Goal: Task Accomplishment & Management: Manage account settings

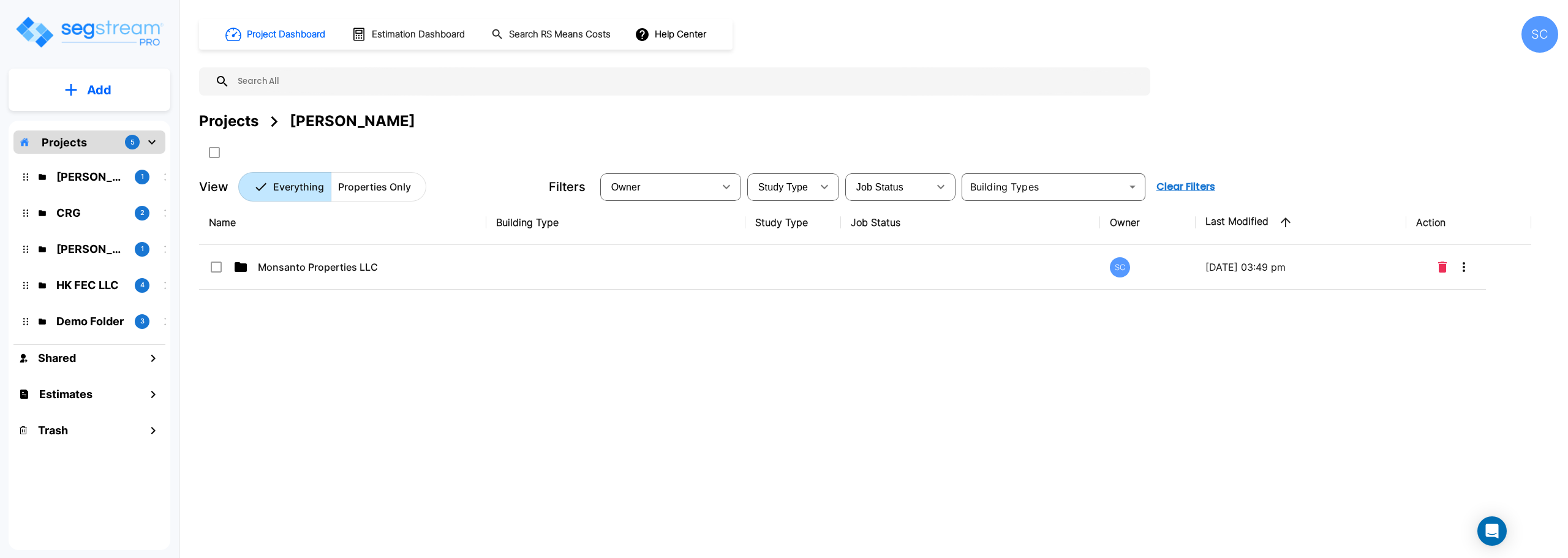
click at [1543, 40] on div "SC" at bounding box center [1539, 34] width 37 height 37
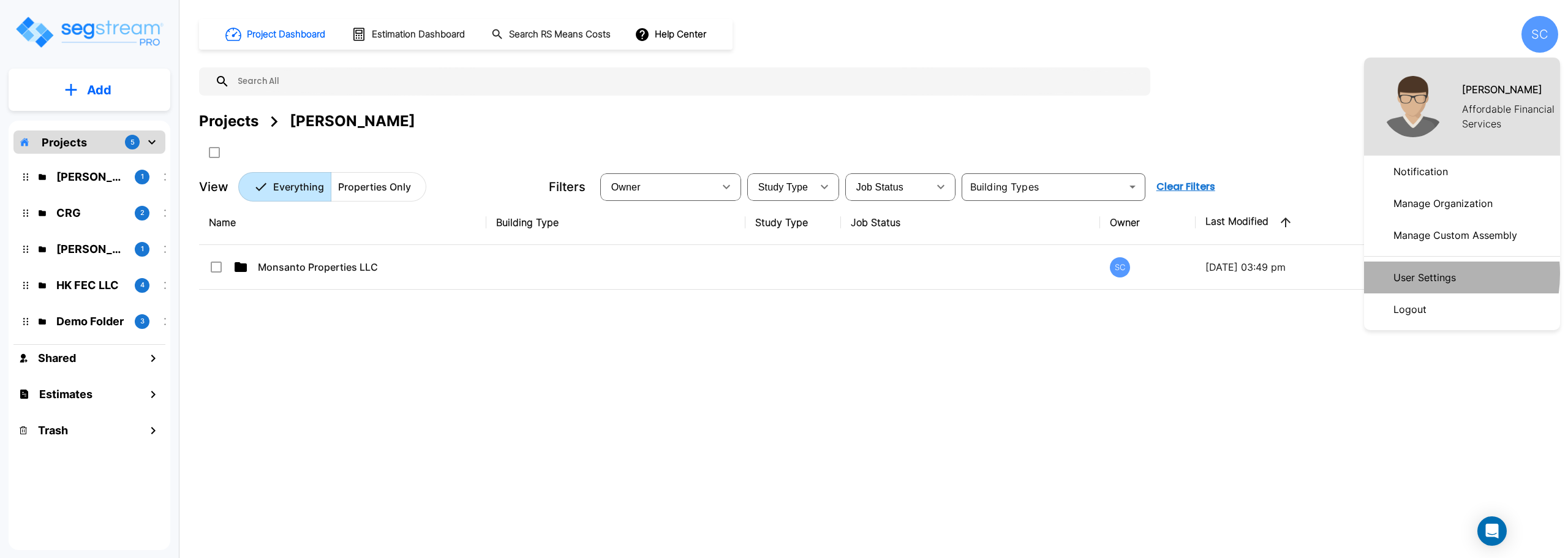
click at [1413, 274] on p "User Settings" at bounding box center [1424, 277] width 72 height 25
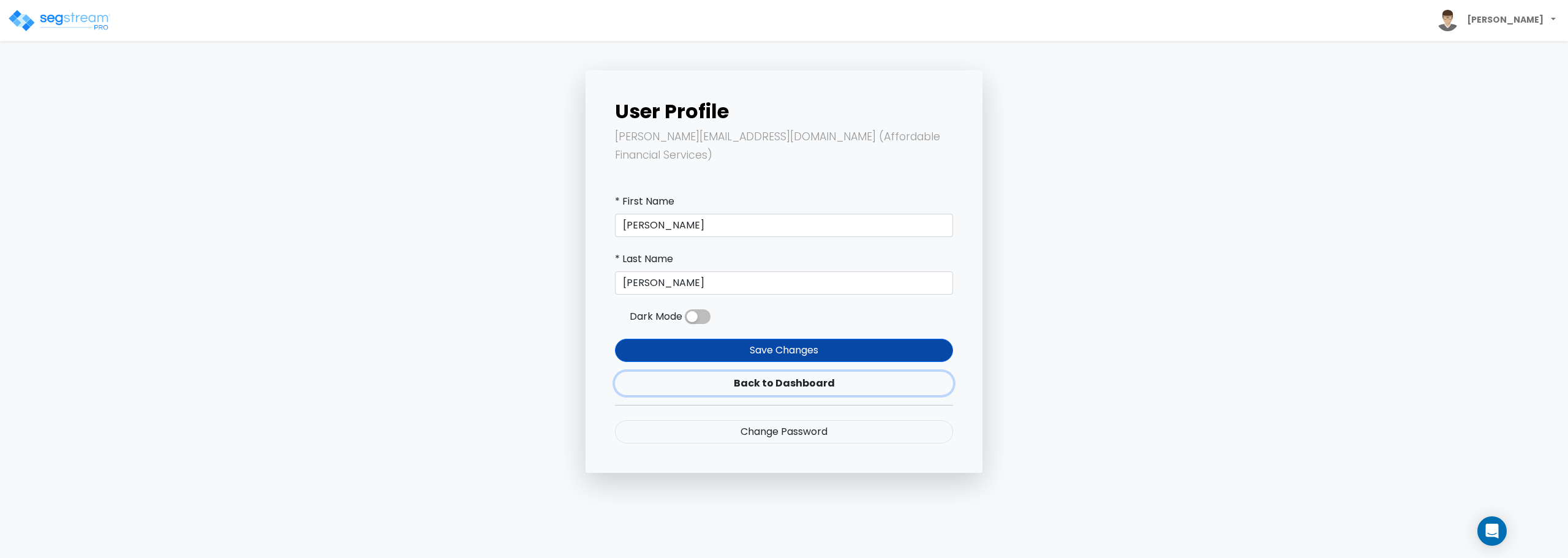
click at [805, 372] on link "Back to Dashboard" at bounding box center [784, 384] width 338 height 23
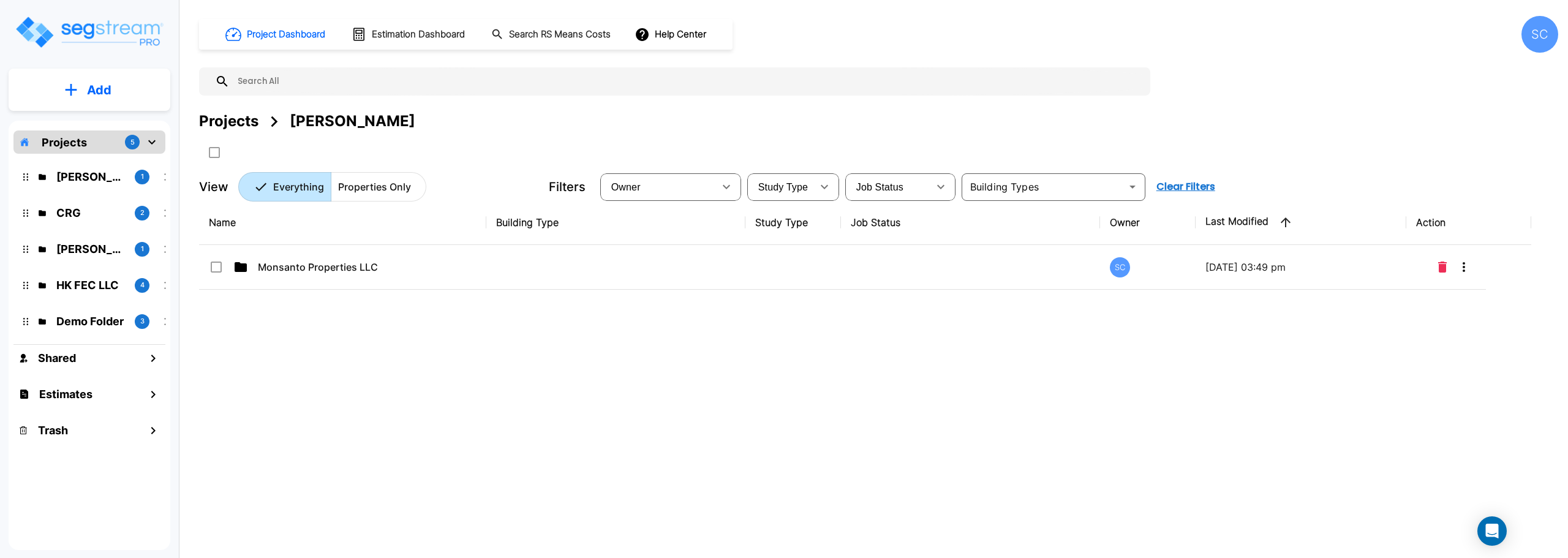
click at [1553, 33] on div "SC" at bounding box center [1539, 34] width 37 height 37
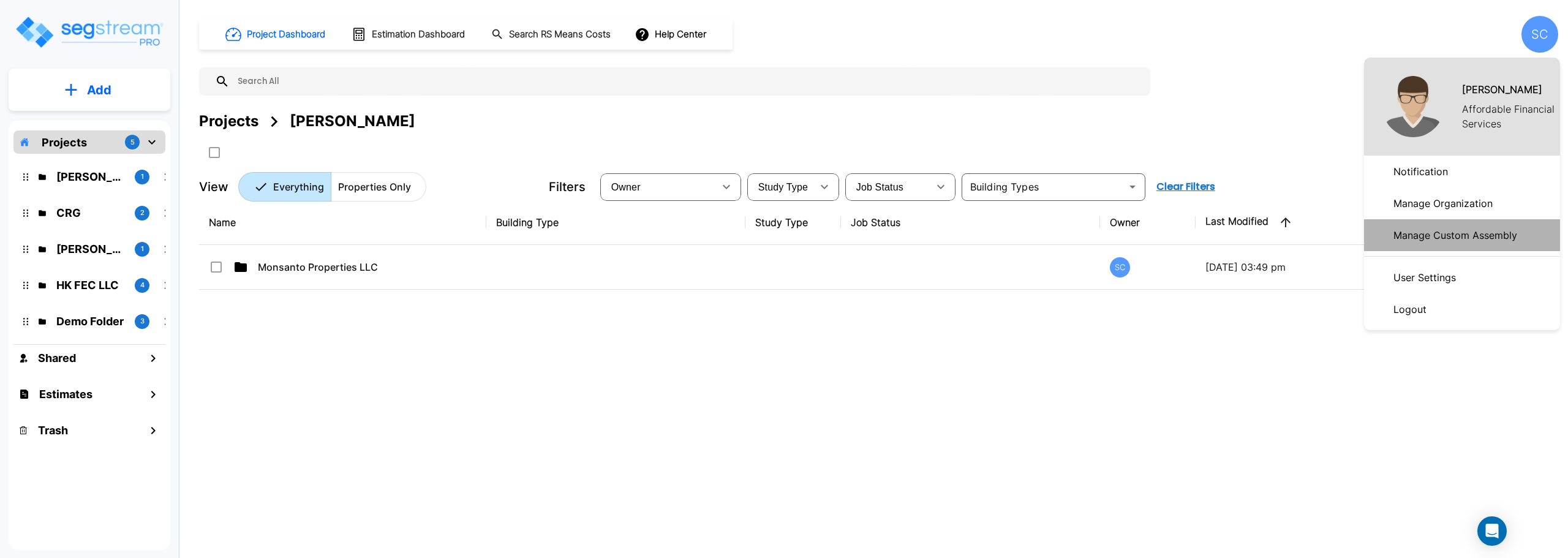
click at [1466, 234] on p "Manage Custom Assembly" at bounding box center [1455, 235] width 133 height 25
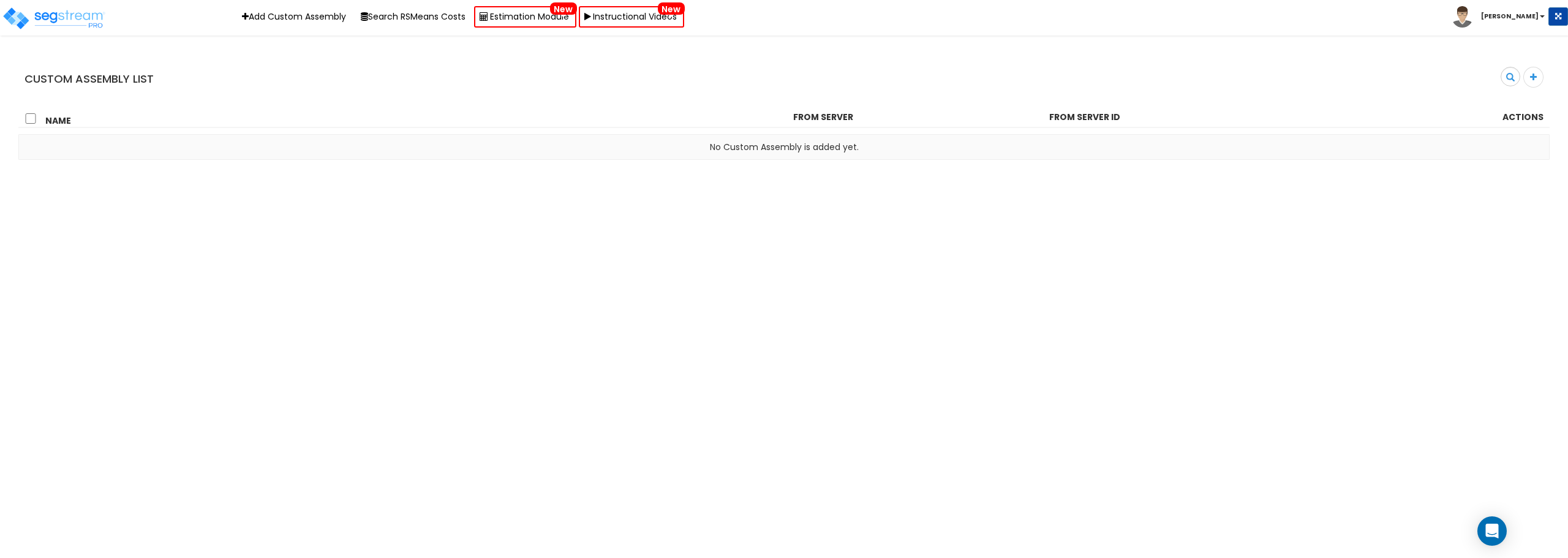
click at [1519, 16] on b "[PERSON_NAME]" at bounding box center [1509, 16] width 58 height 9
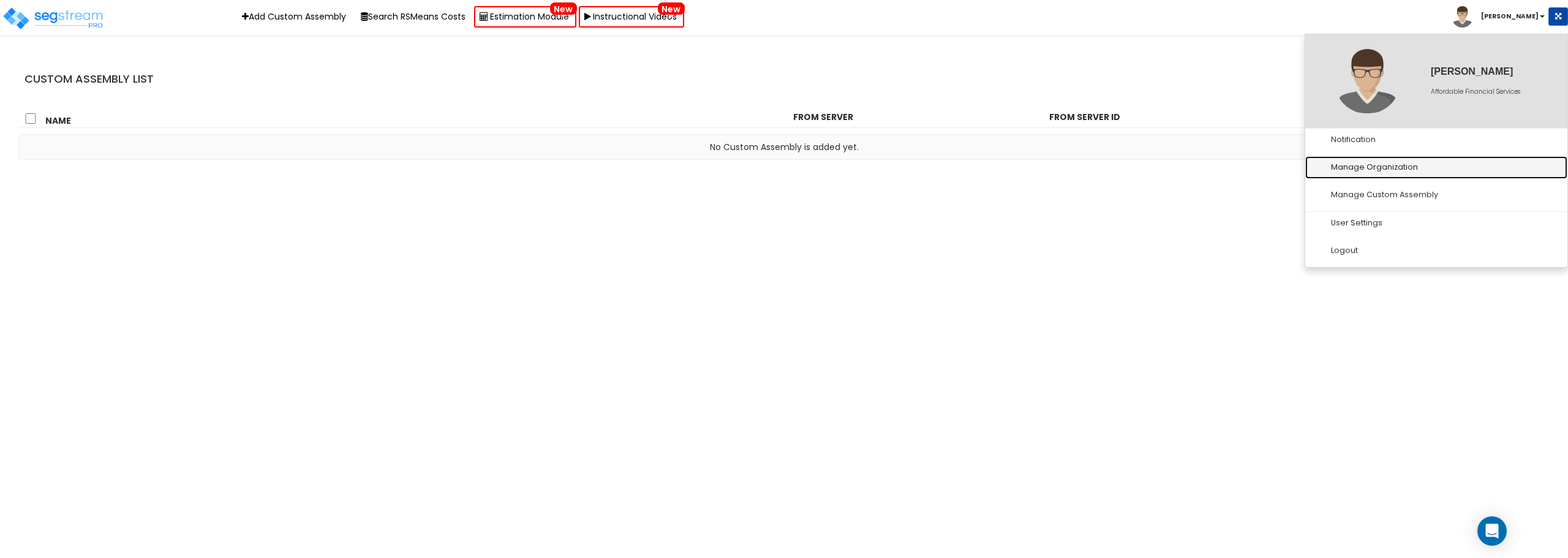
click at [1409, 164] on link "Manage Organization" at bounding box center [1436, 167] width 262 height 22
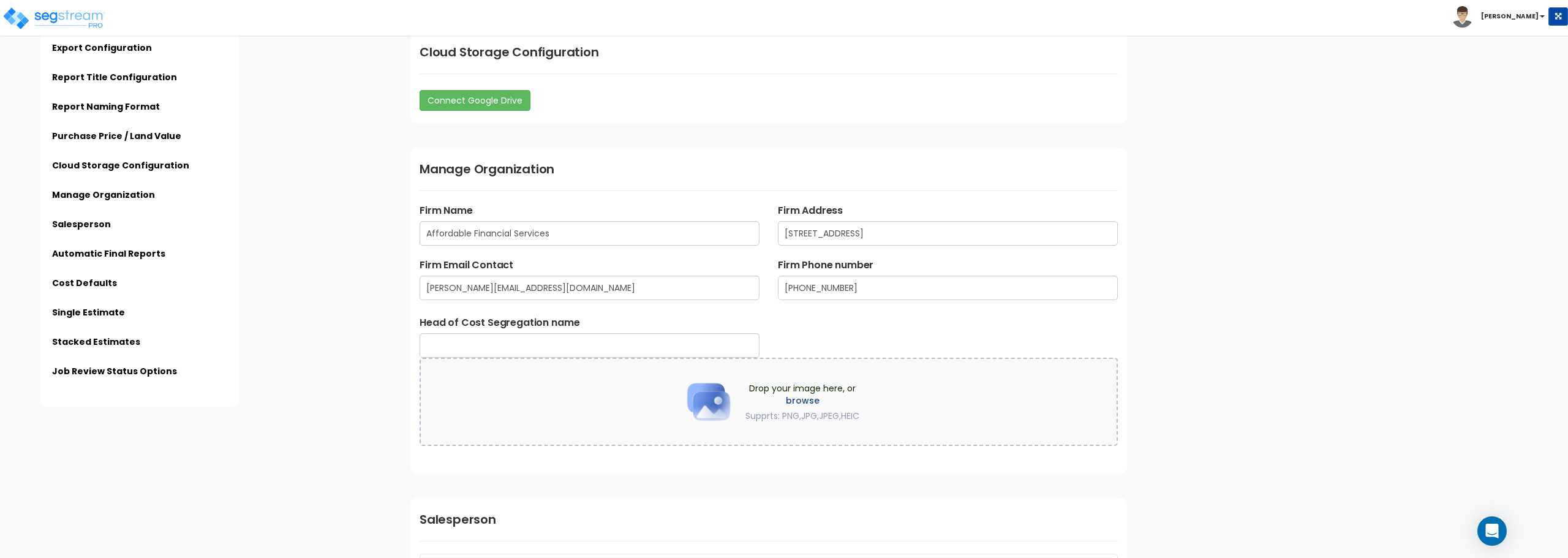
scroll to position [1410, 0]
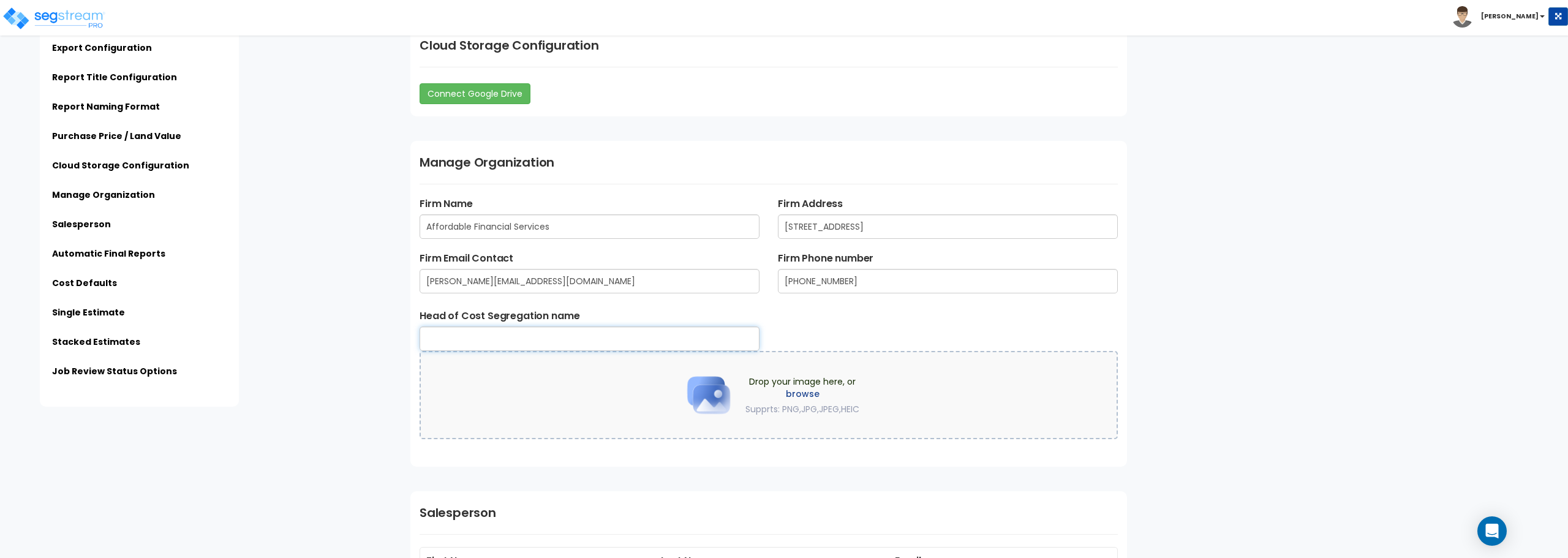
click at [630, 338] on input "text" at bounding box center [589, 339] width 340 height 25
type input "[PERSON_NAME]"
click at [807, 388] on label "browse" at bounding box center [802, 394] width 114 height 12
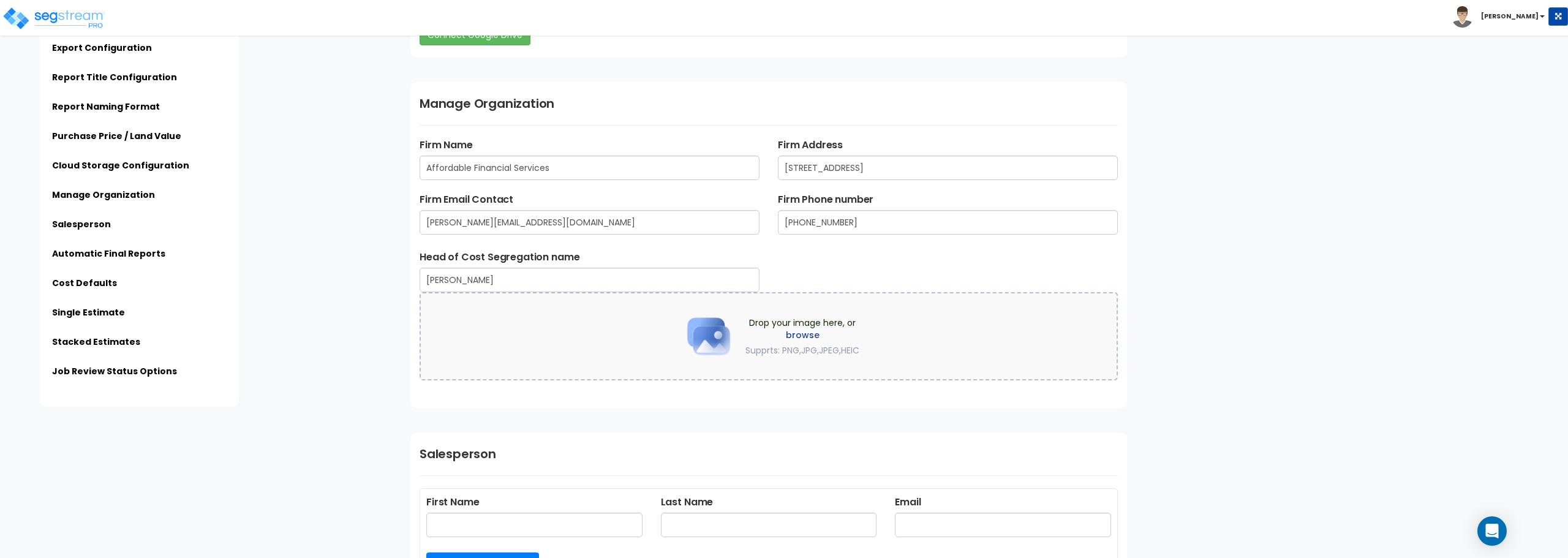
scroll to position [1655, 0]
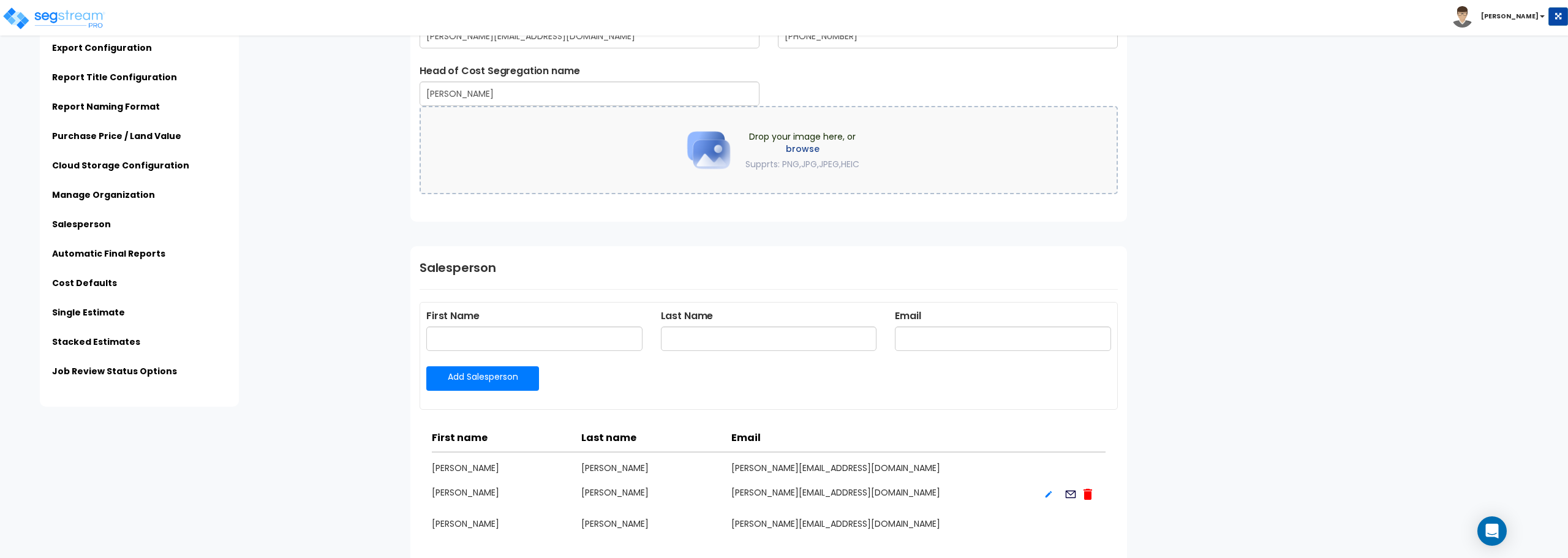
click at [809, 155] on label "browse" at bounding box center [802, 149] width 114 height 12
drag, startPoint x: 771, startPoint y: 151, endPoint x: 805, endPoint y: 146, distance: 34.4
click at [805, 146] on label "browse" at bounding box center [802, 149] width 114 height 12
click at [795, 149] on label "browse" at bounding box center [802, 149] width 114 height 12
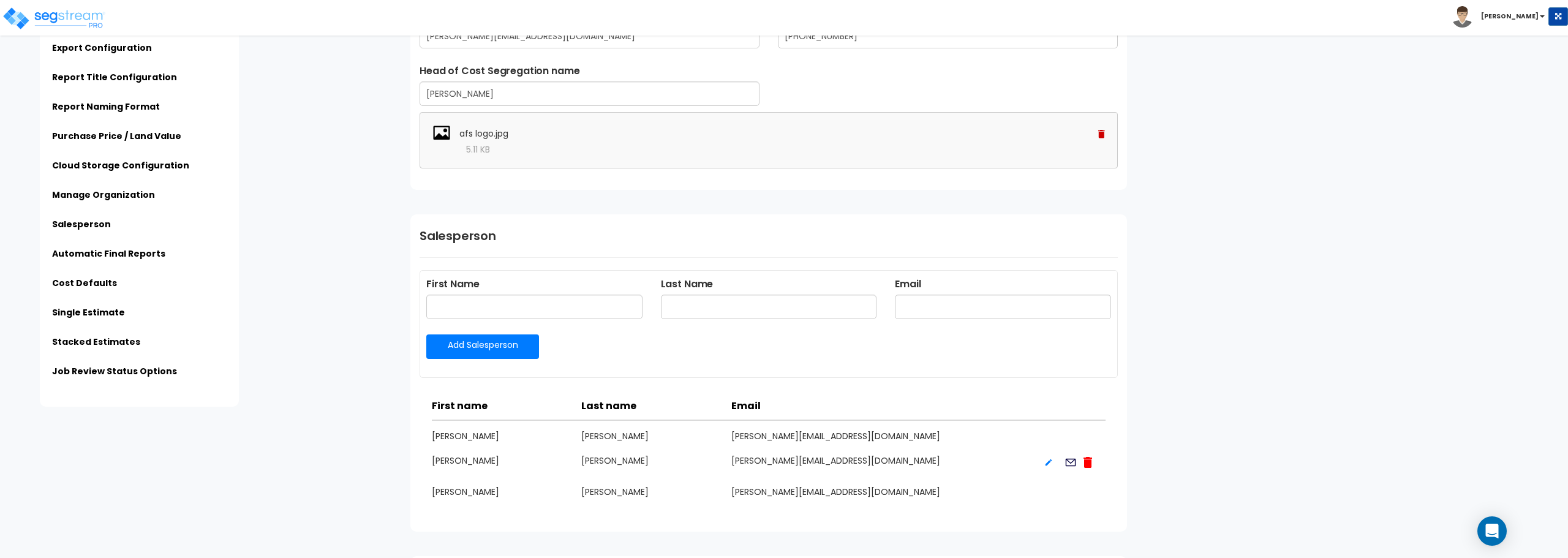
click at [592, 142] on div "afs logo.jpg" at bounding box center [769, 134] width 673 height 18
click at [541, 209] on div "Subscription Information Organization Name: Affordable Financial Services Subsc…" at bounding box center [984, 68] width 1166 height 3337
click at [556, 151] on div "5.11 KB" at bounding box center [769, 149] width 673 height 12
click at [549, 149] on div "5.11 KB" at bounding box center [769, 149] width 673 height 12
click at [441, 139] on img at bounding box center [441, 134] width 18 height 18
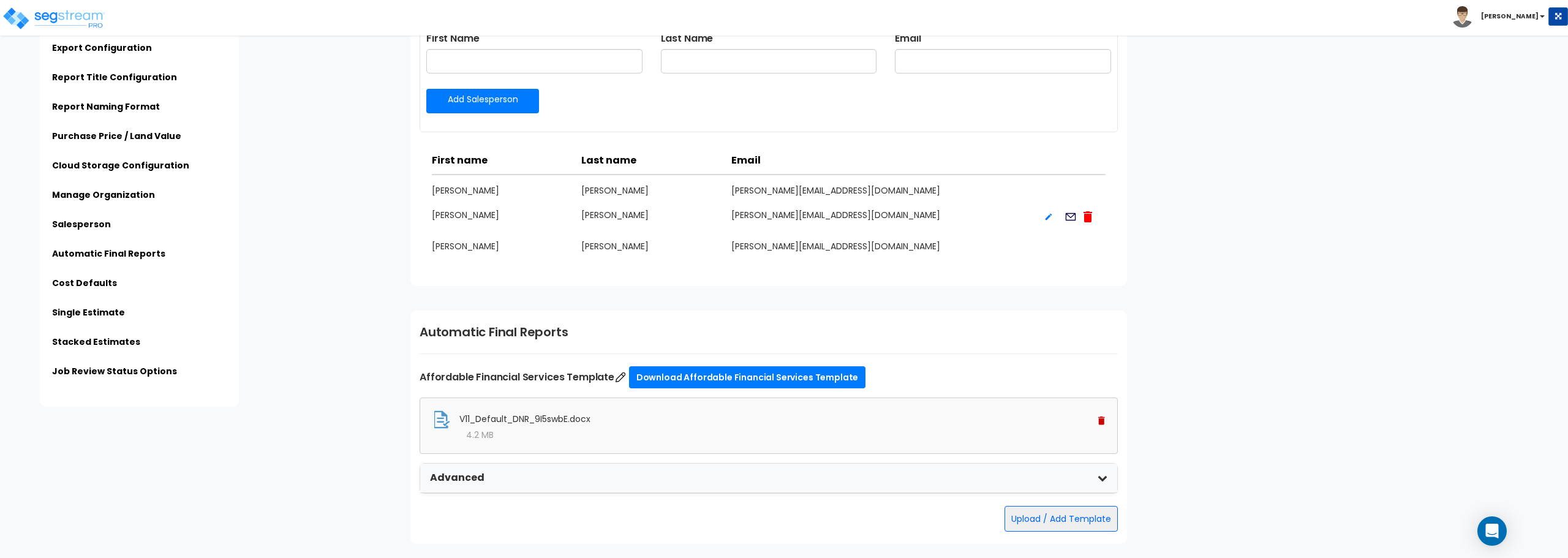
scroll to position [1961, 0]
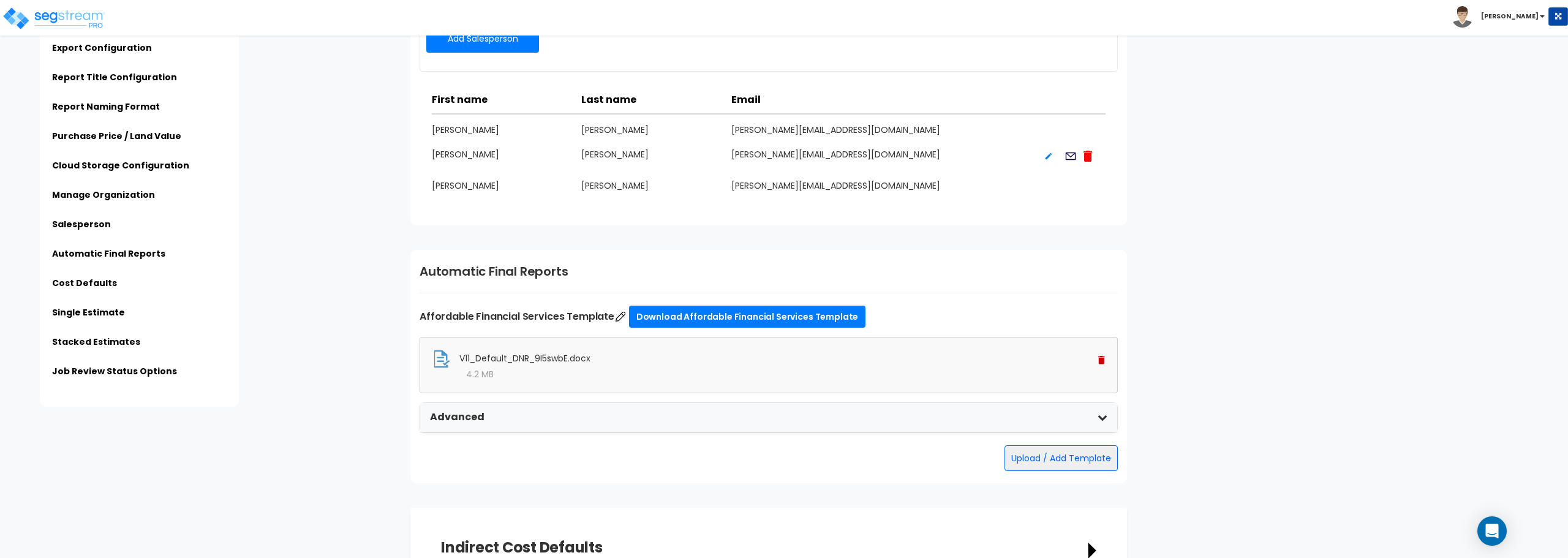
click at [563, 357] on span "V11_Default_DNR_9I5swbE.docx" at bounding box center [525, 358] width 131 height 12
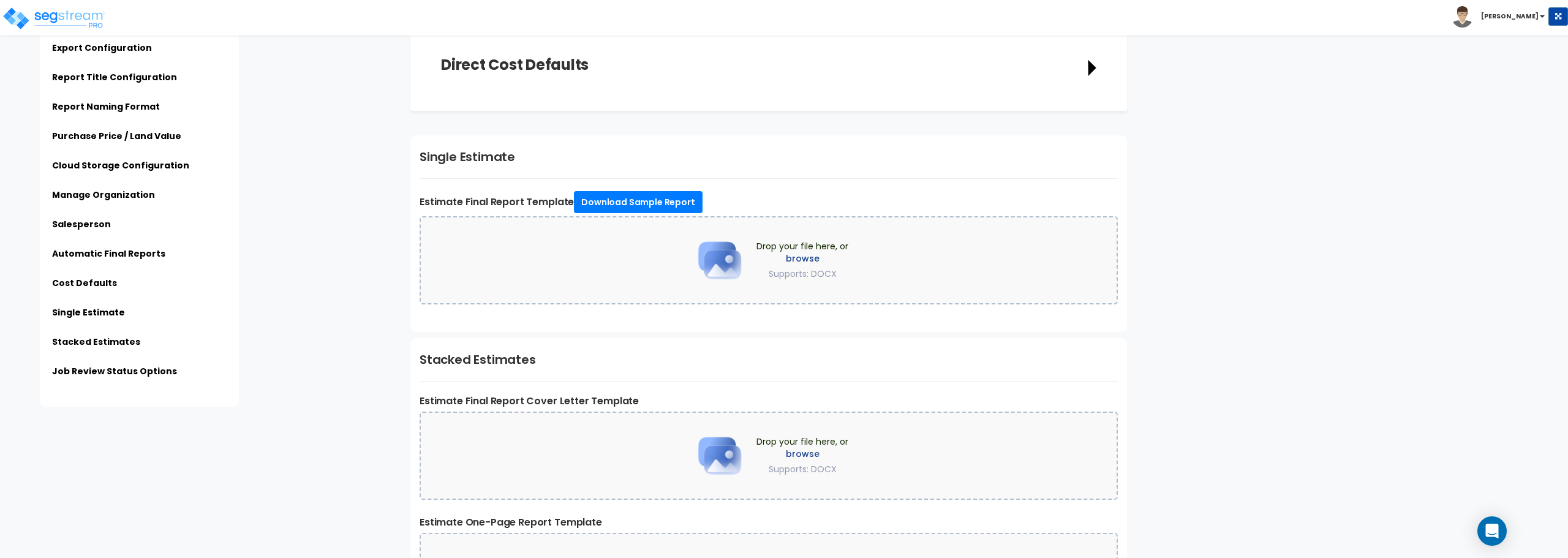
scroll to position [2574, 0]
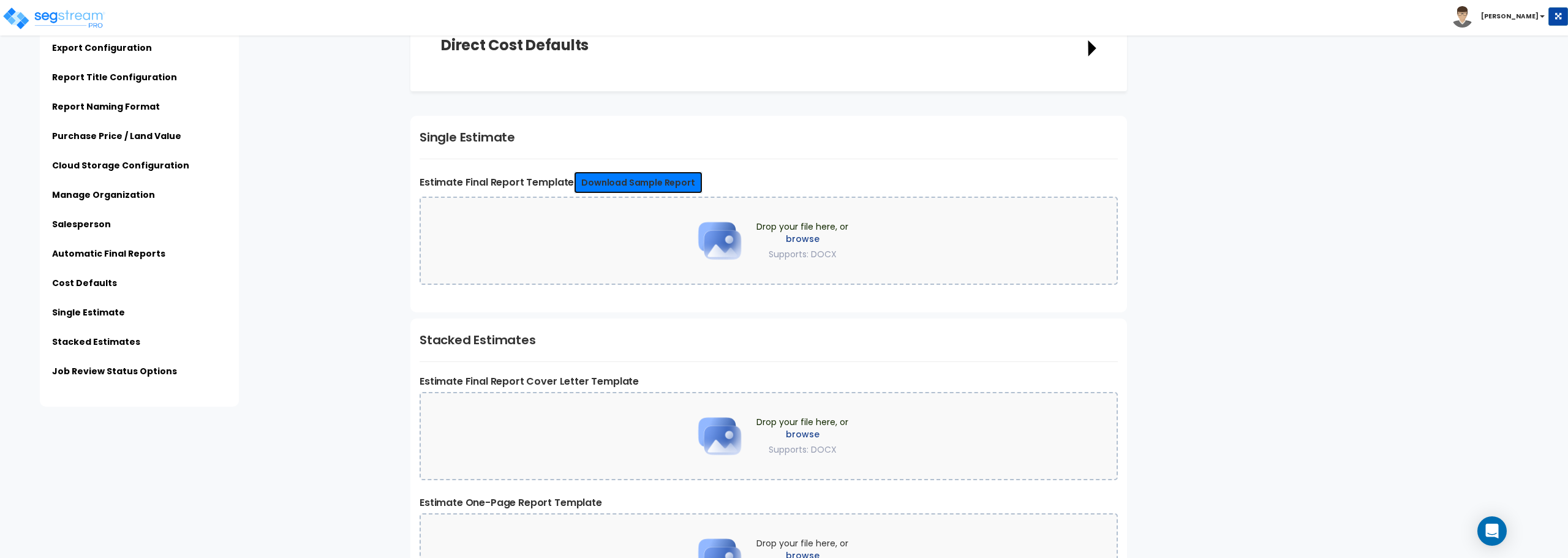
click at [642, 176] on link "Download Sample Report" at bounding box center [638, 183] width 128 height 22
click at [794, 236] on label "browse" at bounding box center [802, 239] width 92 height 12
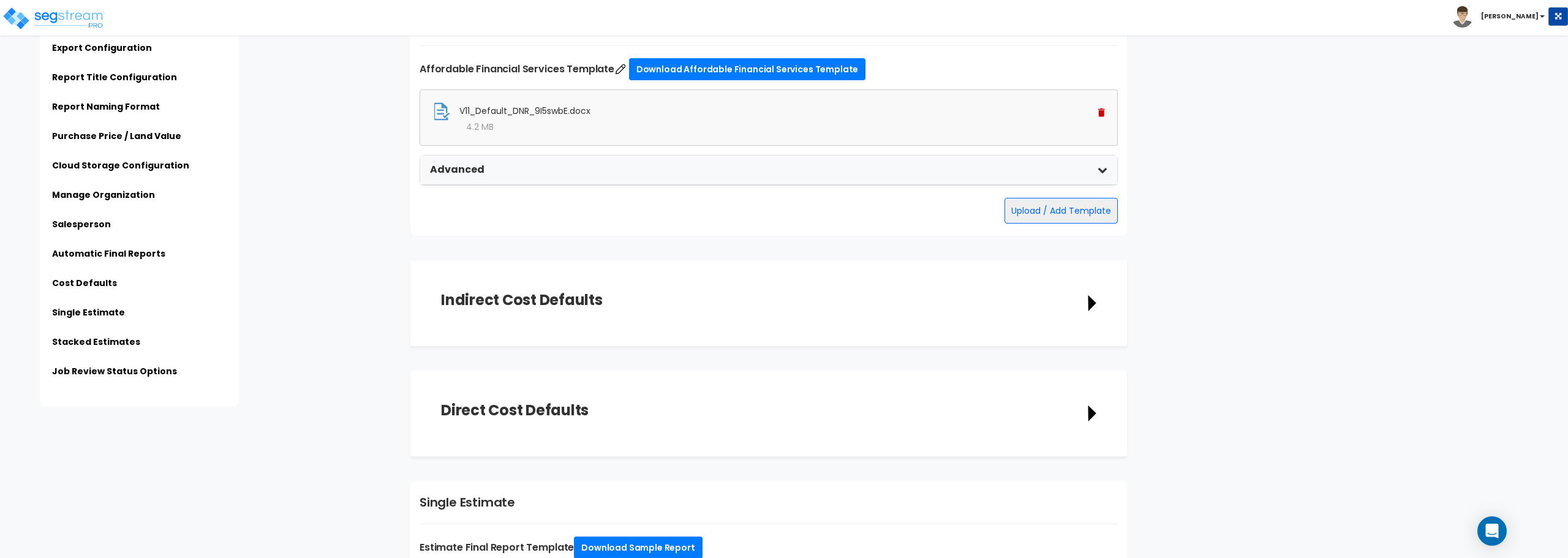
scroll to position [2220, 0]
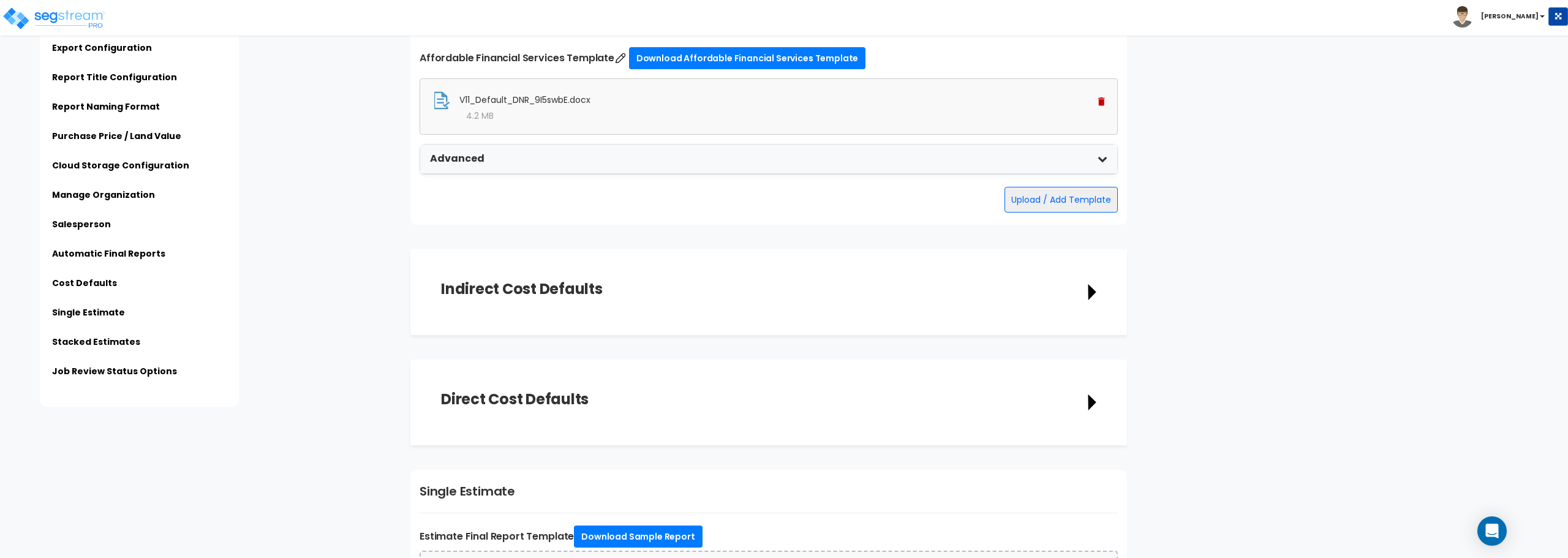
click at [1086, 294] on div "Indirect Cost Defaults" at bounding box center [769, 292] width 655 height 25
click at [1093, 286] on icon at bounding box center [1091, 292] width 9 height 17
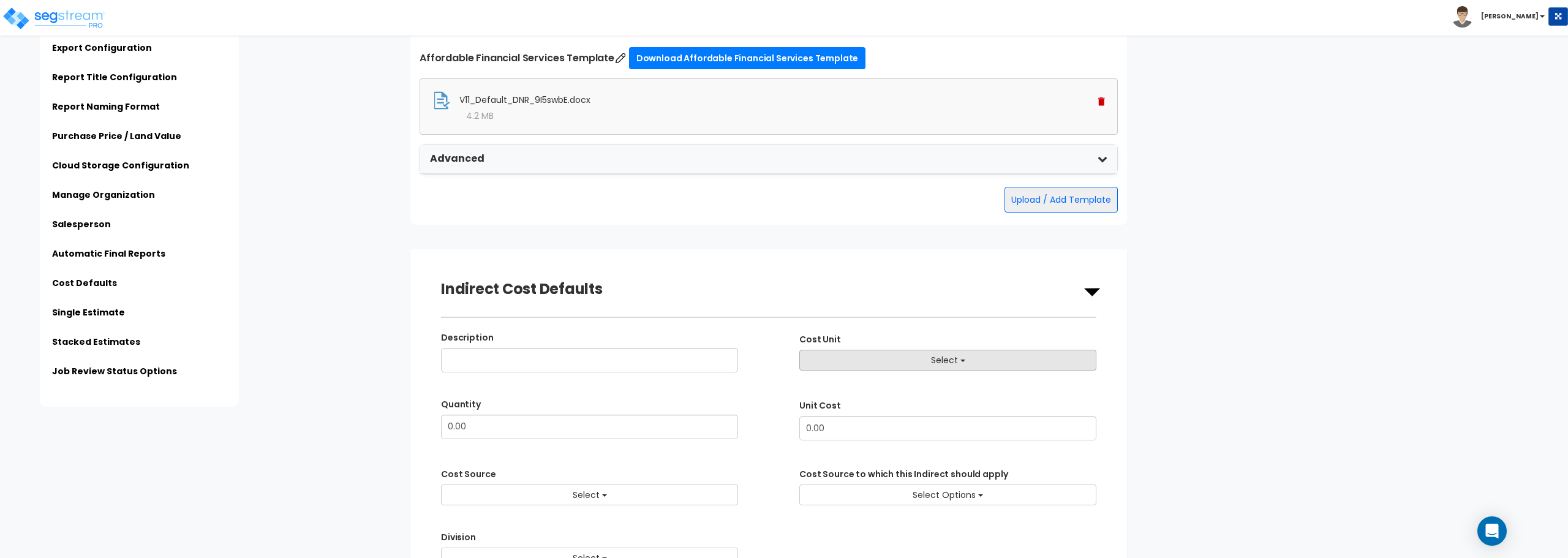
click at [907, 356] on button "Select" at bounding box center [948, 360] width 297 height 21
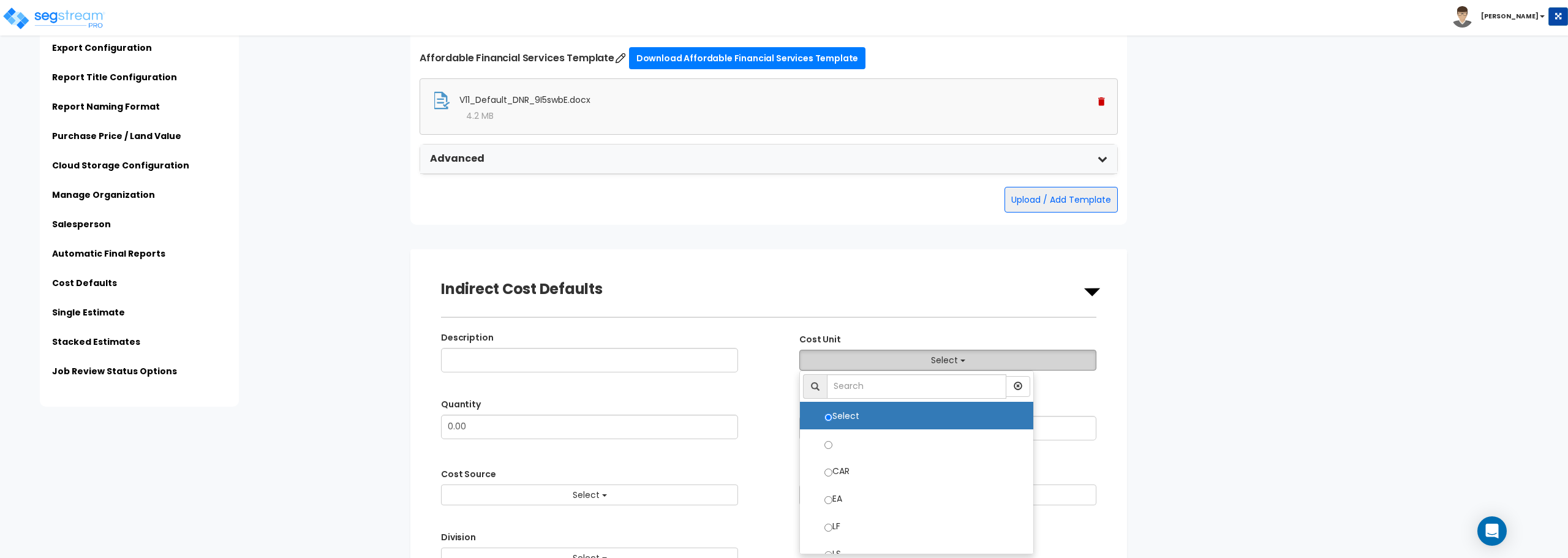
click at [907, 356] on button "Select" at bounding box center [948, 360] width 297 height 21
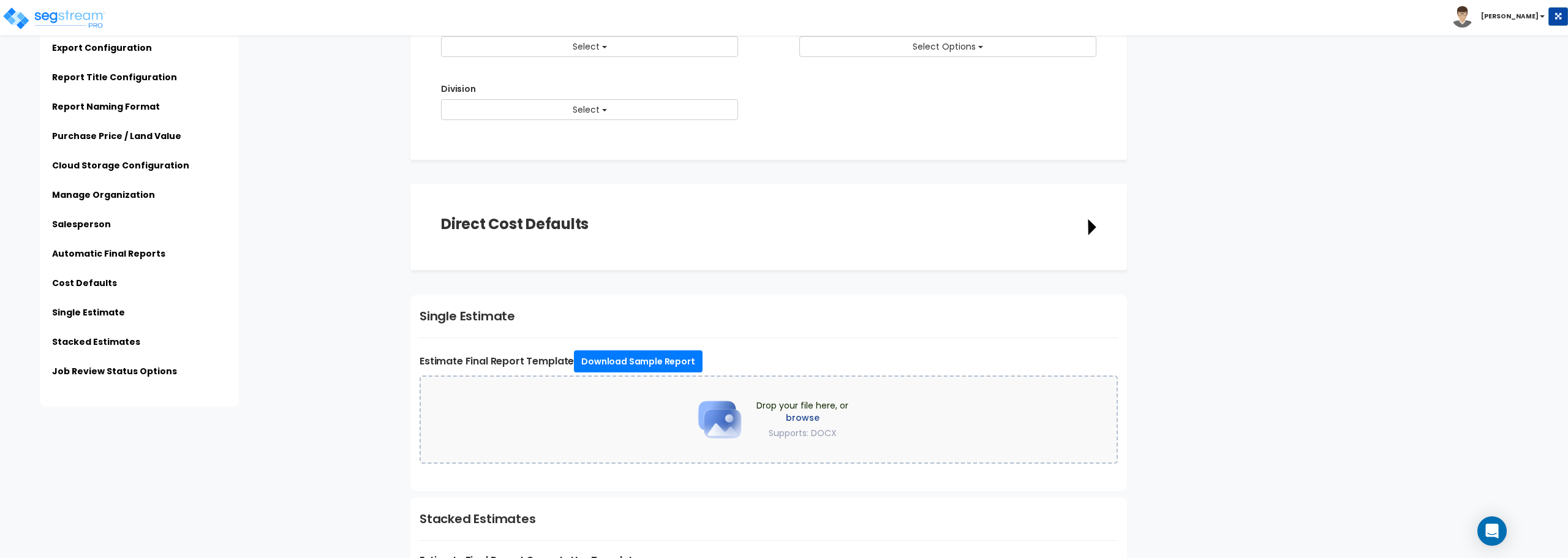
scroll to position [2710, 0]
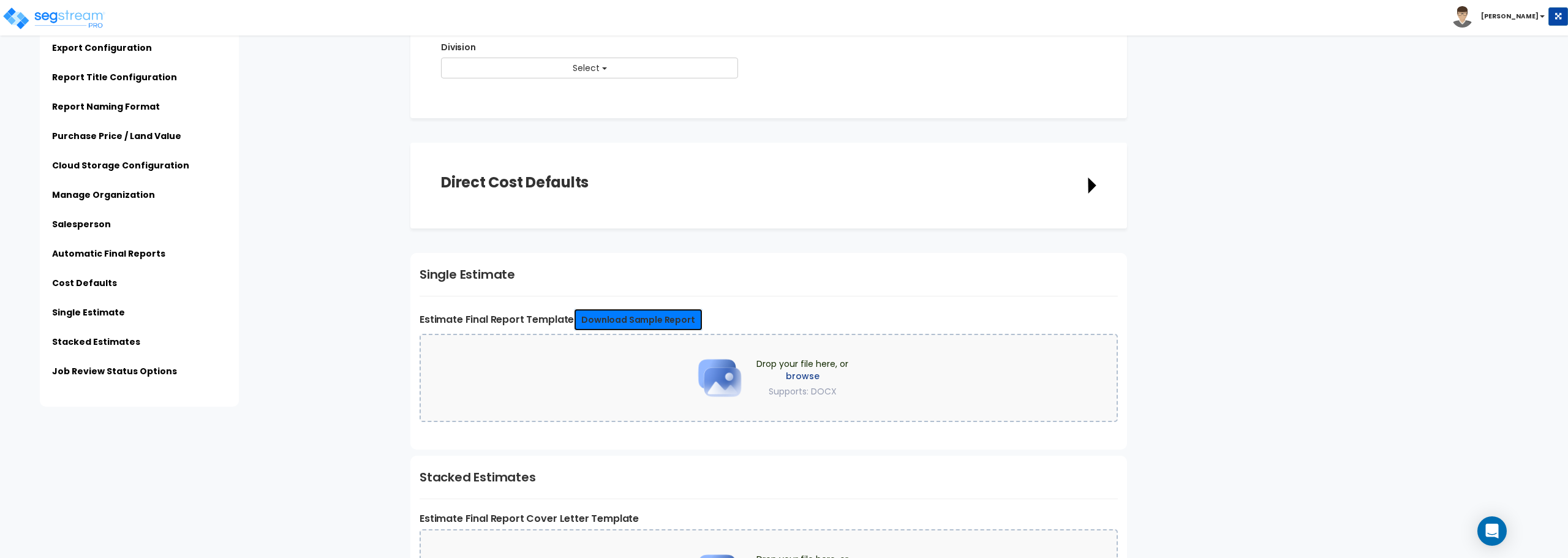
click at [613, 315] on link "Download Sample Report" at bounding box center [638, 320] width 128 height 22
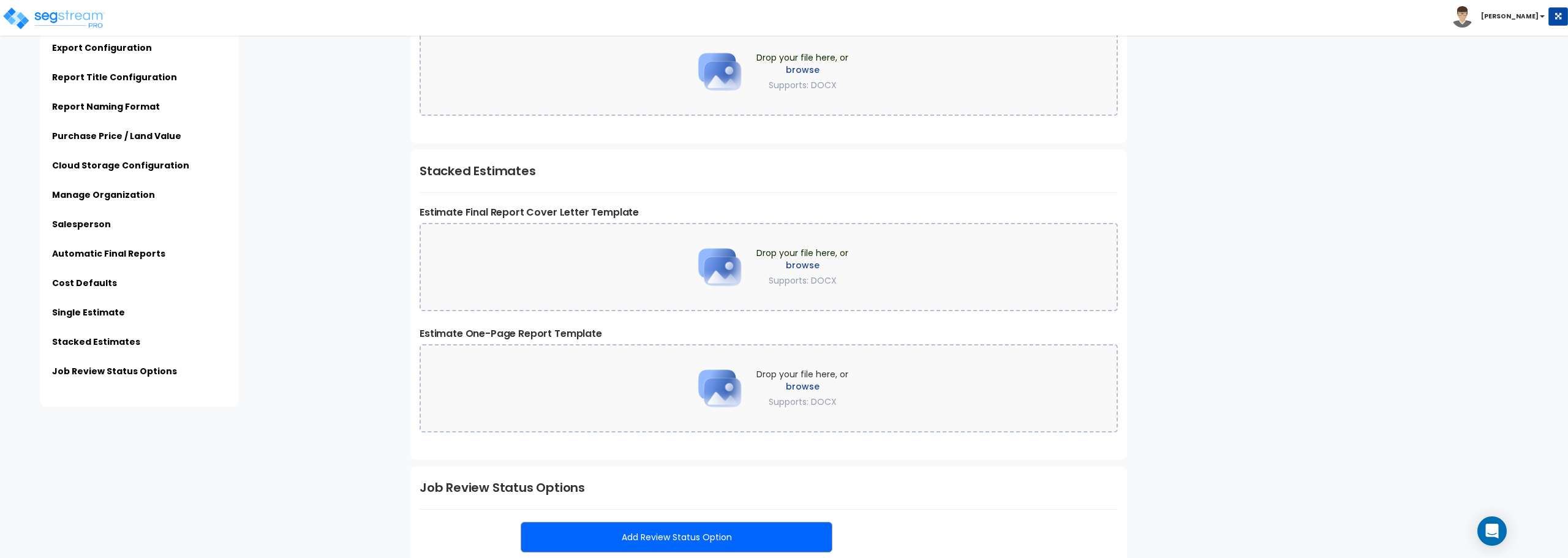
scroll to position [3105, 0]
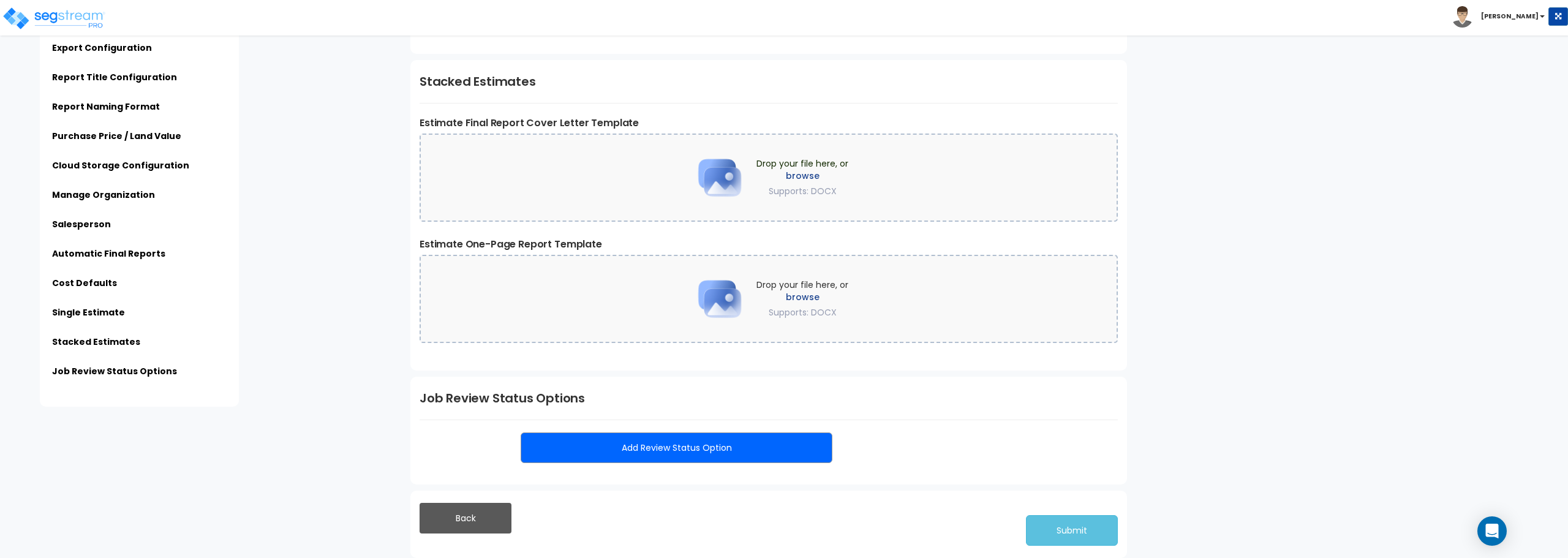
click at [715, 454] on button "Add Review Status Option" at bounding box center [677, 448] width 312 height 31
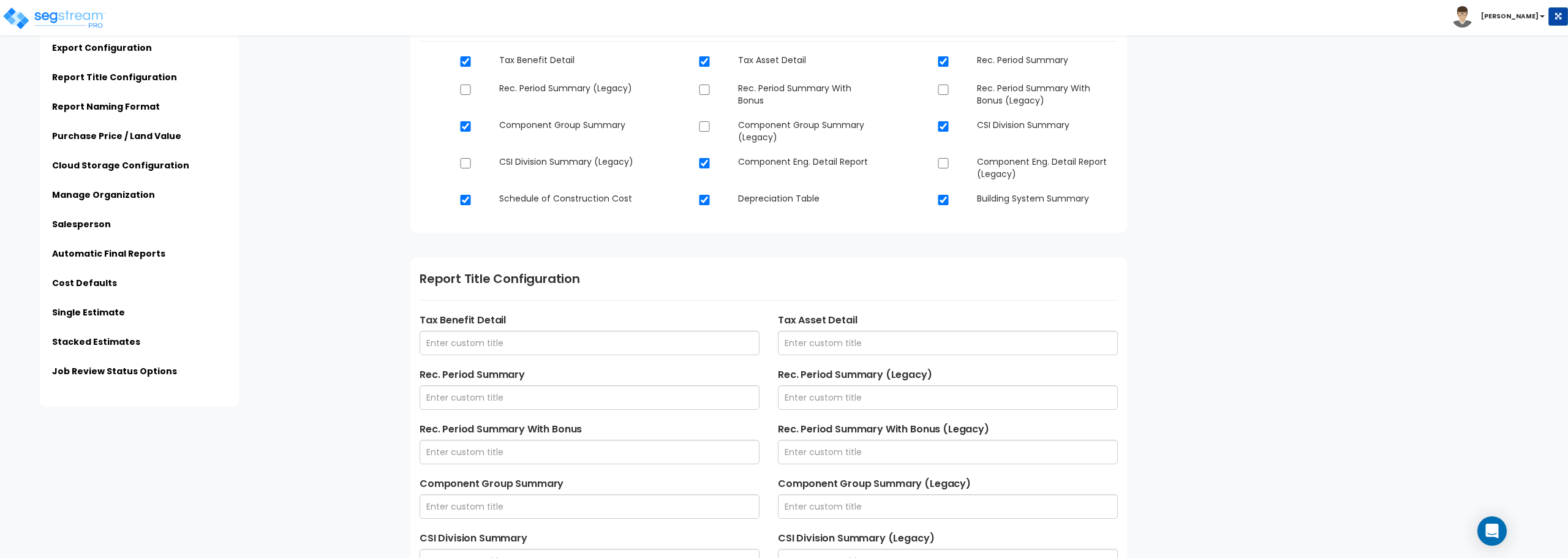
scroll to position [245, 0]
